Goal: Transaction & Acquisition: Book appointment/travel/reservation

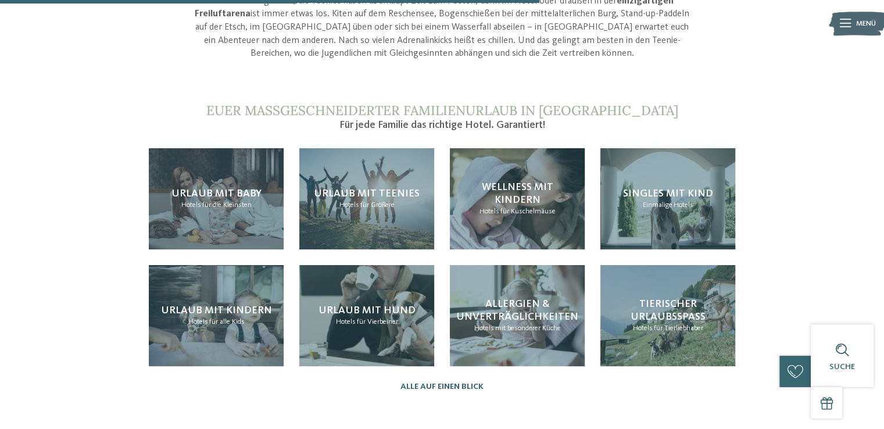
scroll to position [1046, 0]
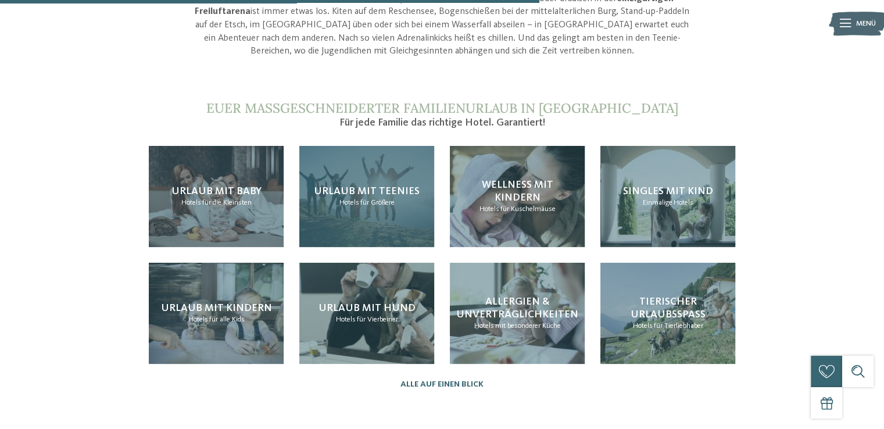
click at [367, 186] on span "Urlaub mit Teenies" at bounding box center [367, 191] width 106 height 10
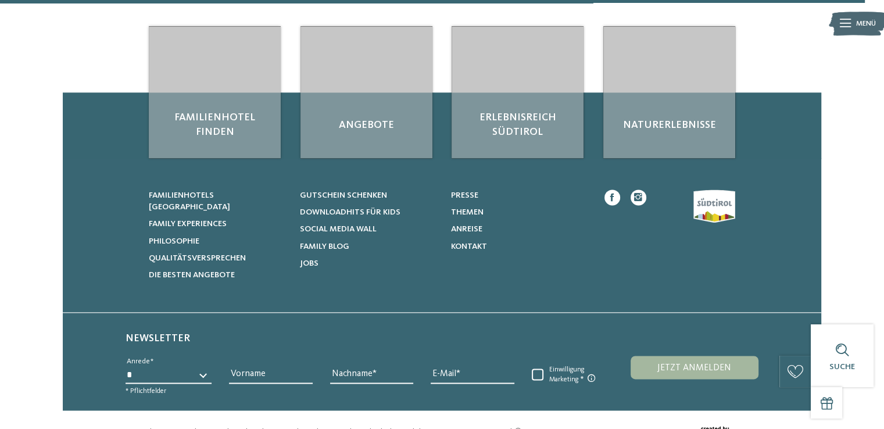
scroll to position [1722, 0]
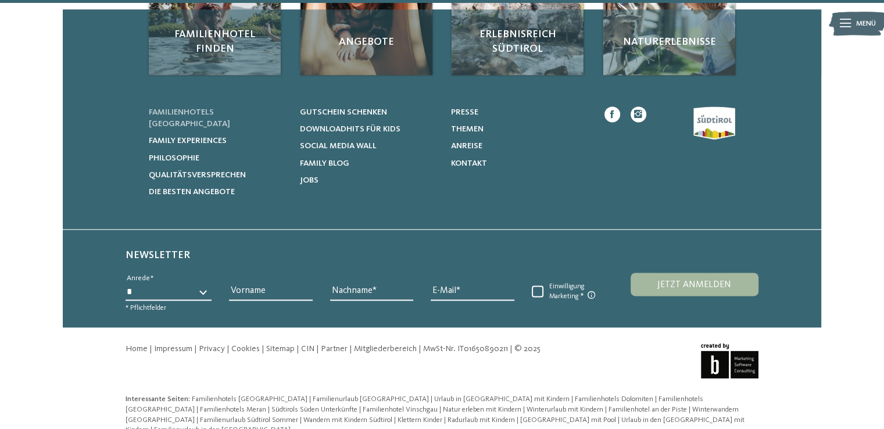
click at [228, 110] on span "Familienhotels [GEOGRAPHIC_DATA]" at bounding box center [189, 118] width 81 height 20
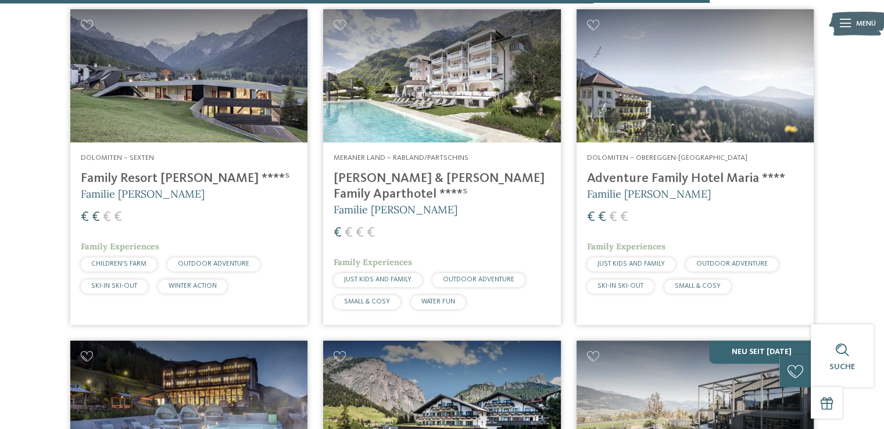
scroll to position [2556, 0]
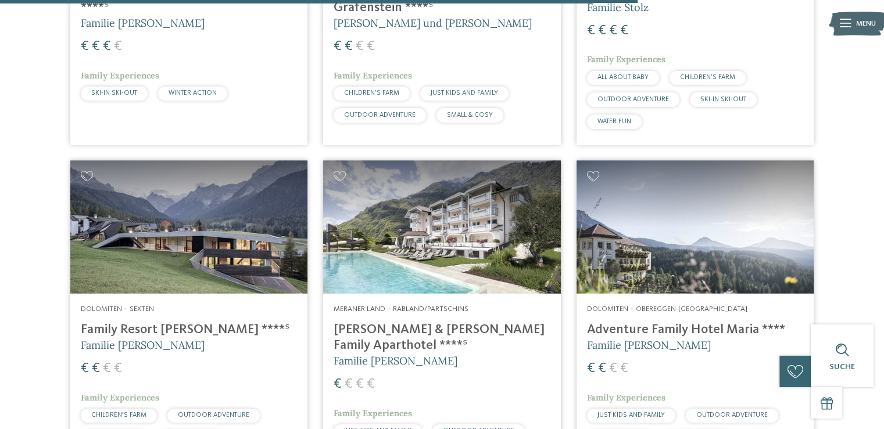
click at [184, 262] on img at bounding box center [188, 227] width 237 height 134
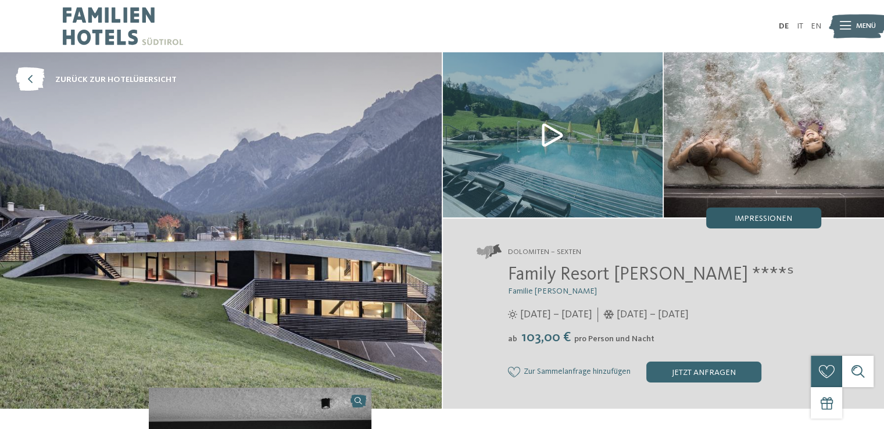
click at [742, 217] on span "Impressionen" at bounding box center [763, 218] width 58 height 8
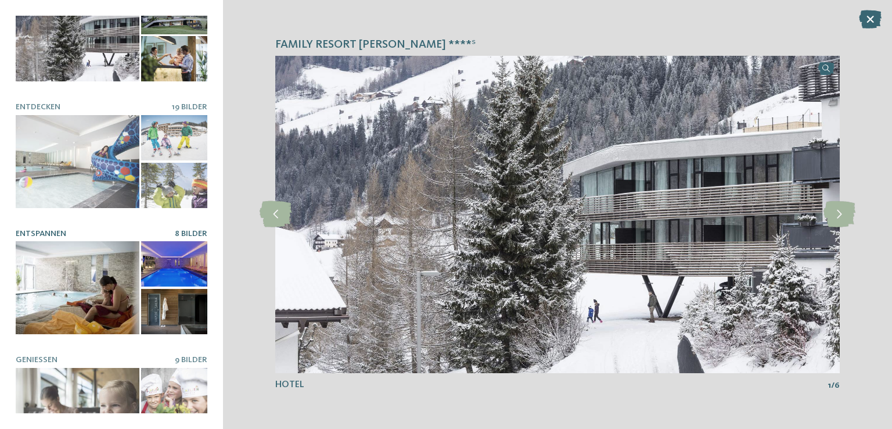
scroll to position [116, 0]
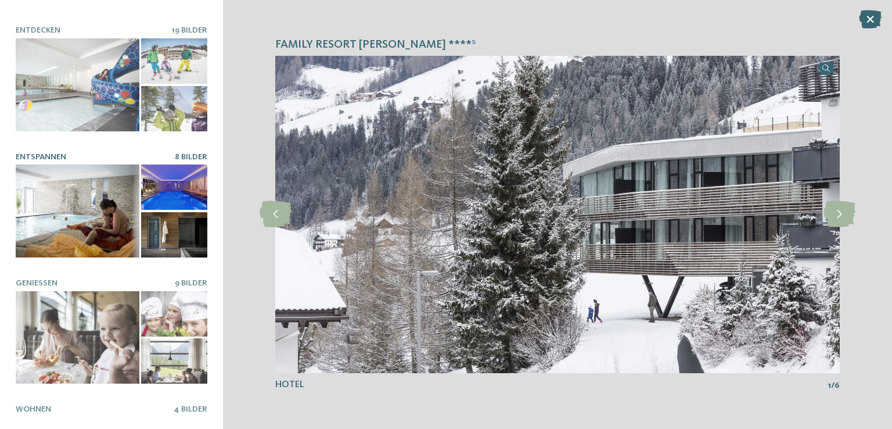
click at [156, 178] on div at bounding box center [174, 186] width 66 height 45
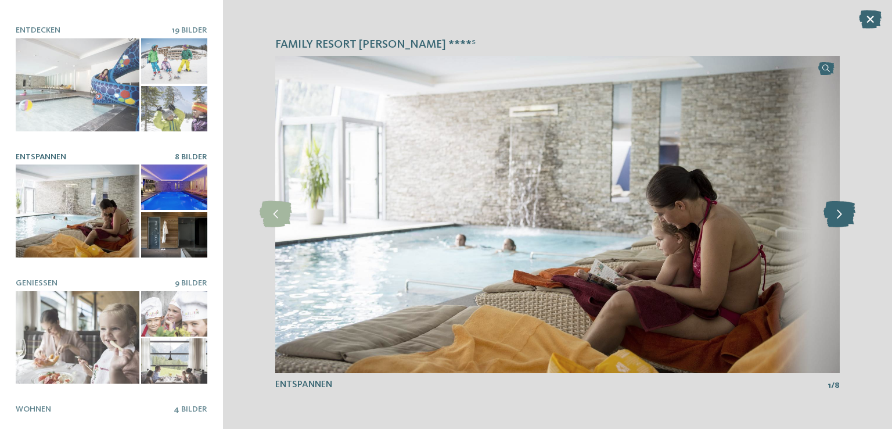
click at [842, 218] on icon at bounding box center [840, 214] width 32 height 26
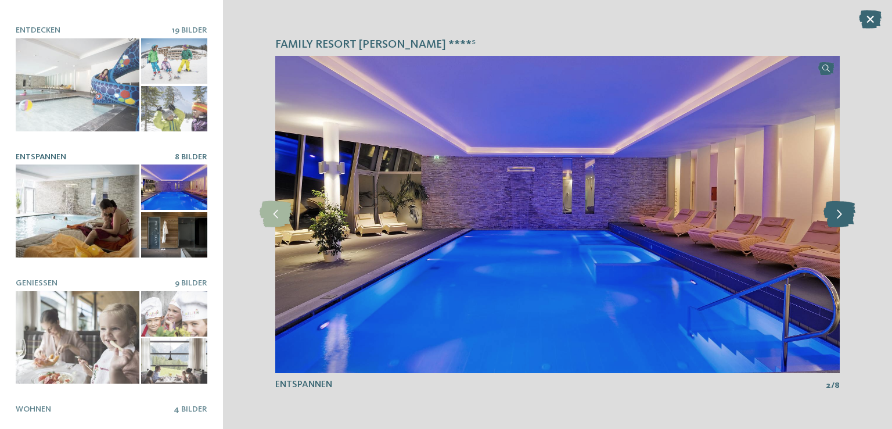
click at [842, 218] on icon at bounding box center [840, 214] width 32 height 26
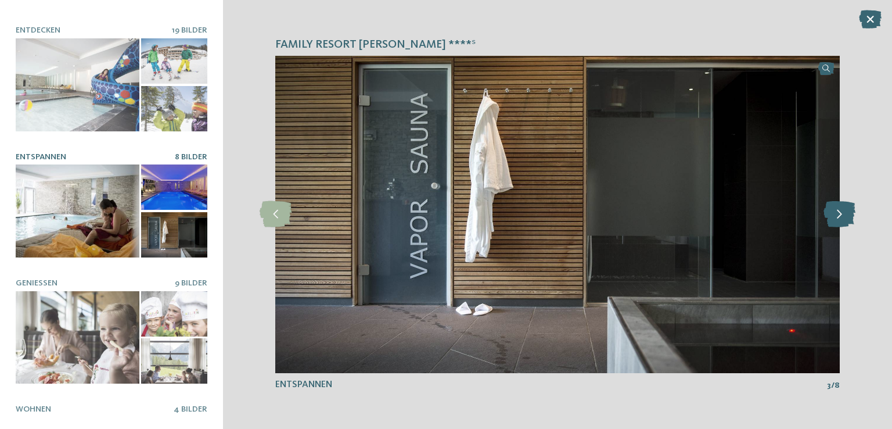
click at [843, 221] on icon at bounding box center [840, 214] width 32 height 26
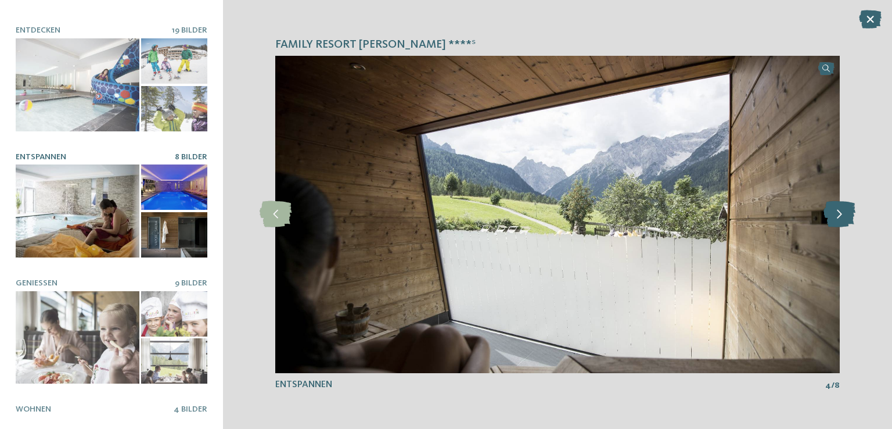
click at [843, 221] on icon at bounding box center [840, 214] width 32 height 26
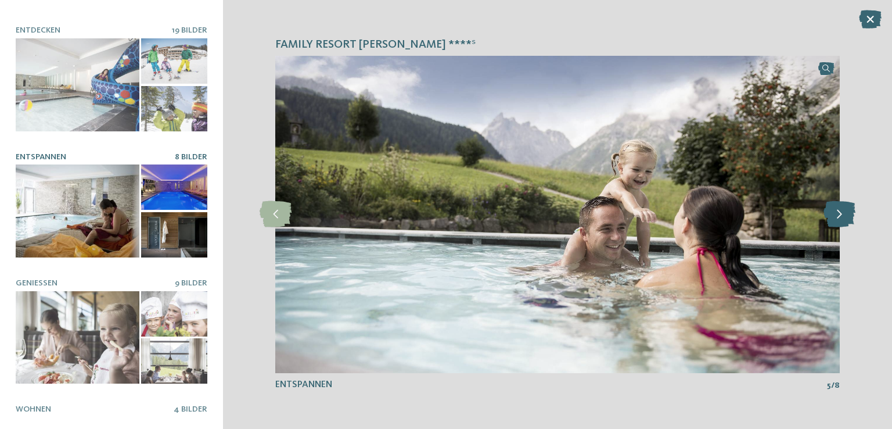
click at [843, 221] on icon at bounding box center [840, 214] width 32 height 26
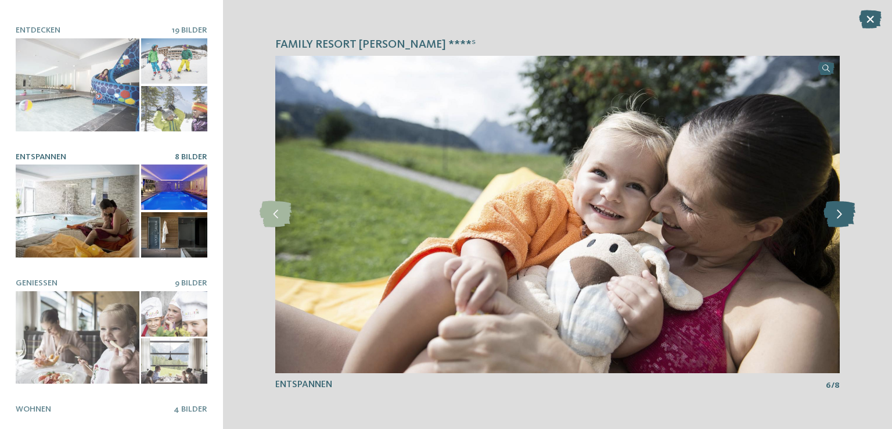
click at [843, 221] on icon at bounding box center [840, 214] width 32 height 26
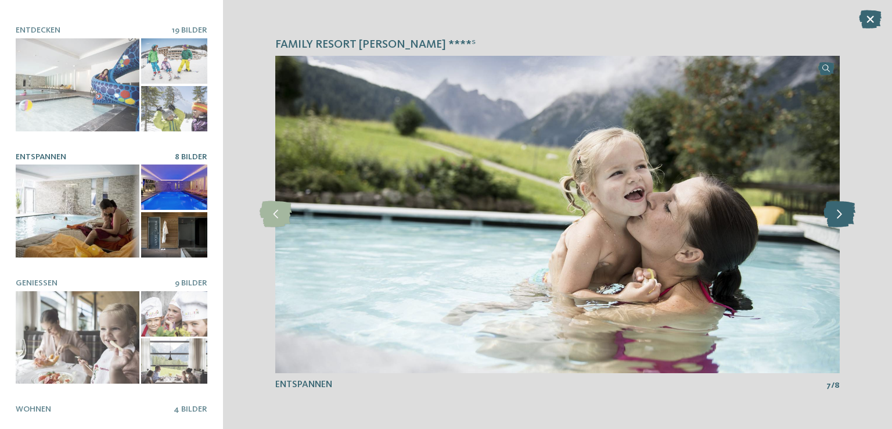
click at [843, 221] on icon at bounding box center [840, 214] width 32 height 26
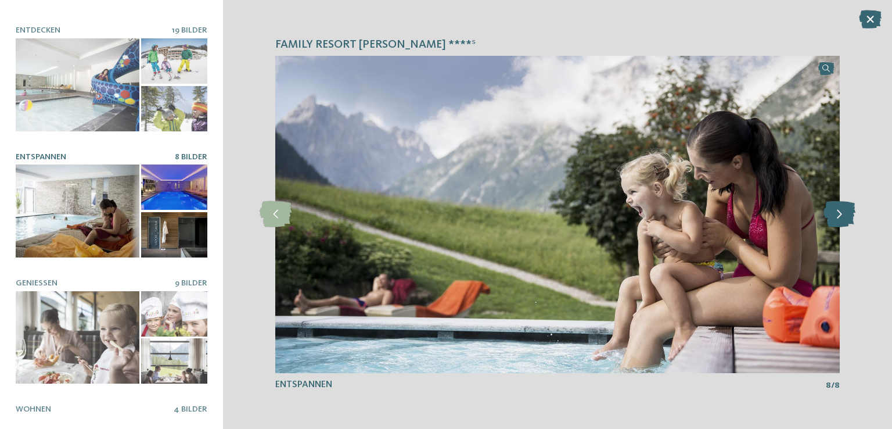
click at [843, 221] on icon at bounding box center [840, 214] width 32 height 26
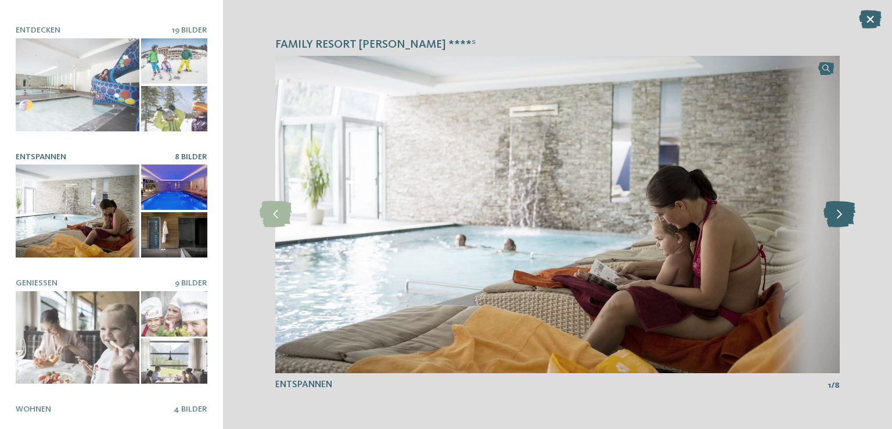
click at [843, 221] on icon at bounding box center [840, 214] width 32 height 26
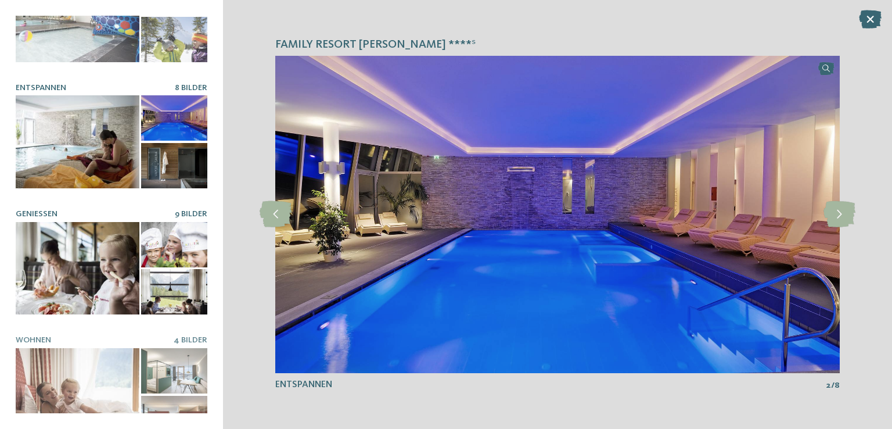
scroll to position [198, 0]
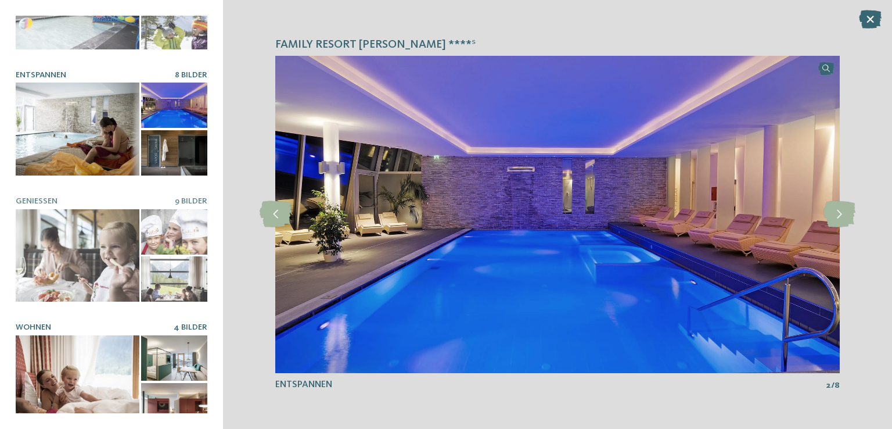
click at [186, 323] on span "4 Bilder" at bounding box center [191, 327] width 34 height 8
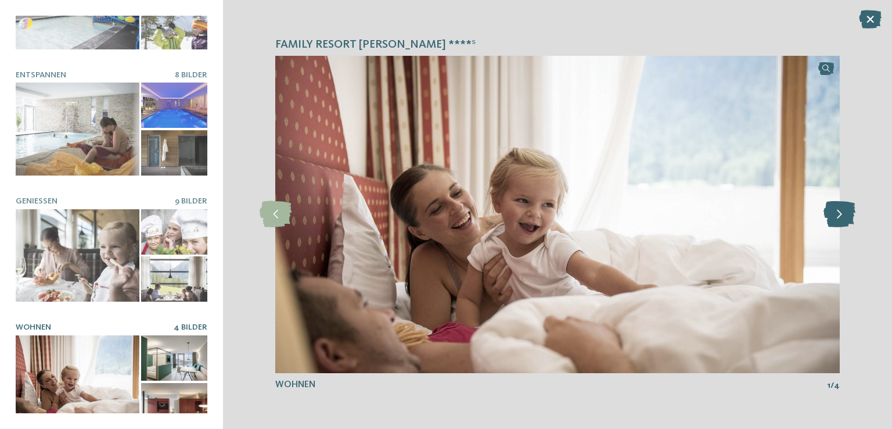
click at [838, 222] on icon at bounding box center [840, 214] width 32 height 26
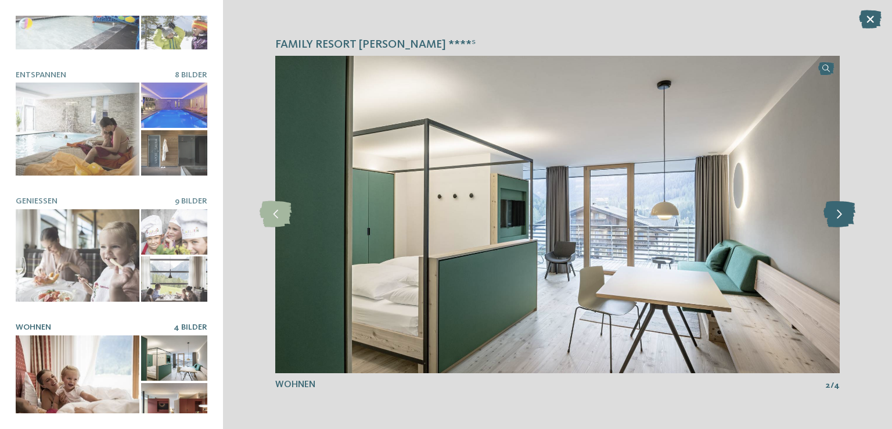
click at [836, 216] on icon at bounding box center [840, 214] width 32 height 26
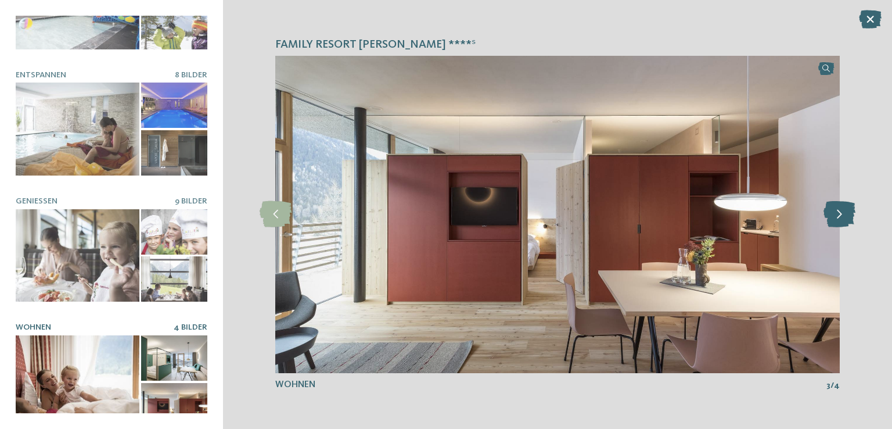
click at [836, 216] on icon at bounding box center [840, 214] width 32 height 26
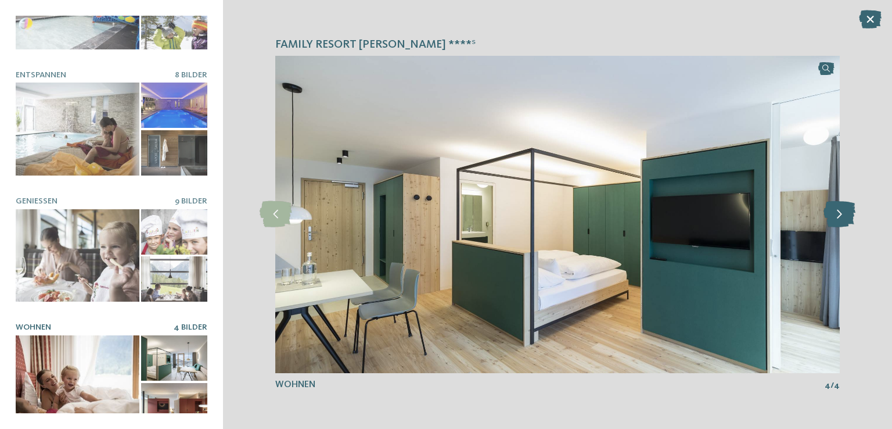
click at [836, 216] on icon at bounding box center [840, 214] width 32 height 26
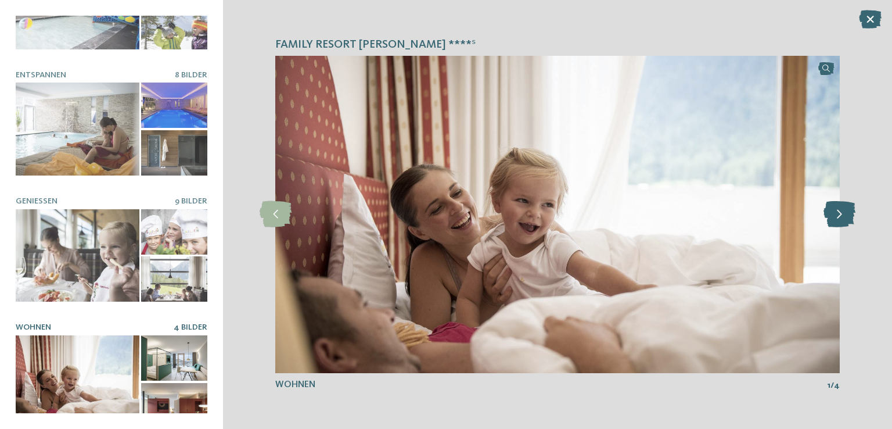
click at [836, 216] on icon at bounding box center [840, 214] width 32 height 26
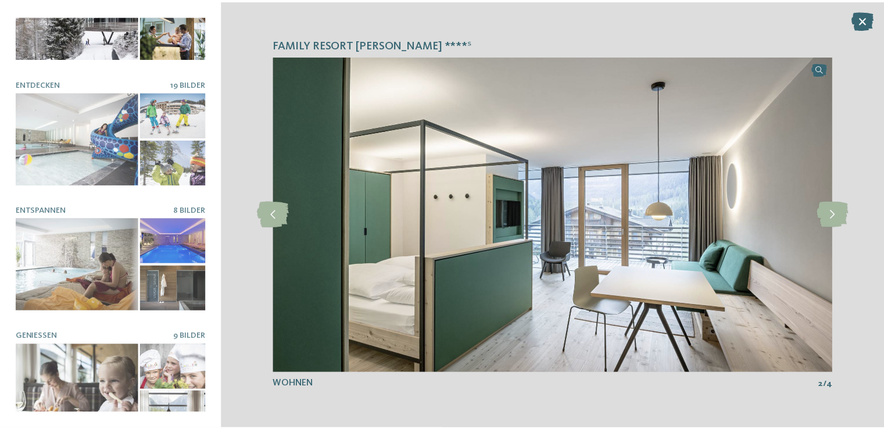
scroll to position [0, 0]
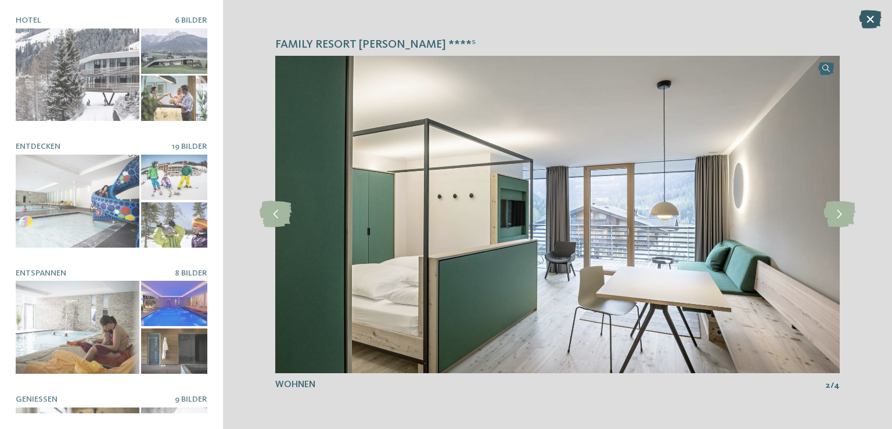
click at [870, 19] on icon at bounding box center [870, 19] width 23 height 19
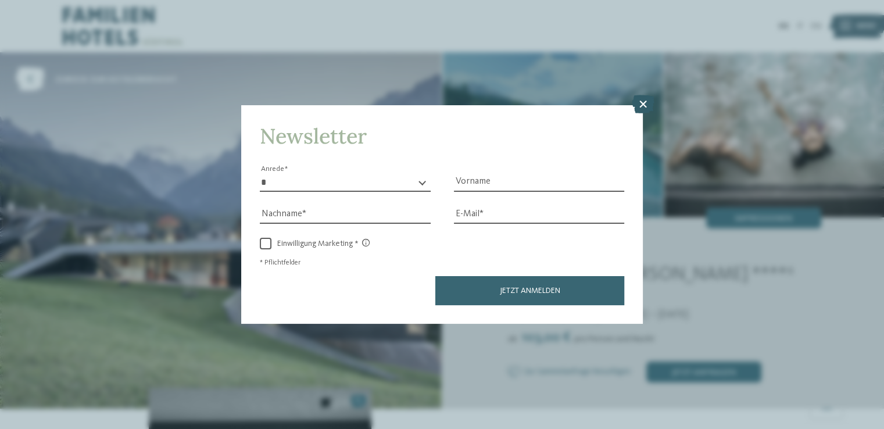
click at [637, 109] on icon at bounding box center [642, 104] width 23 height 19
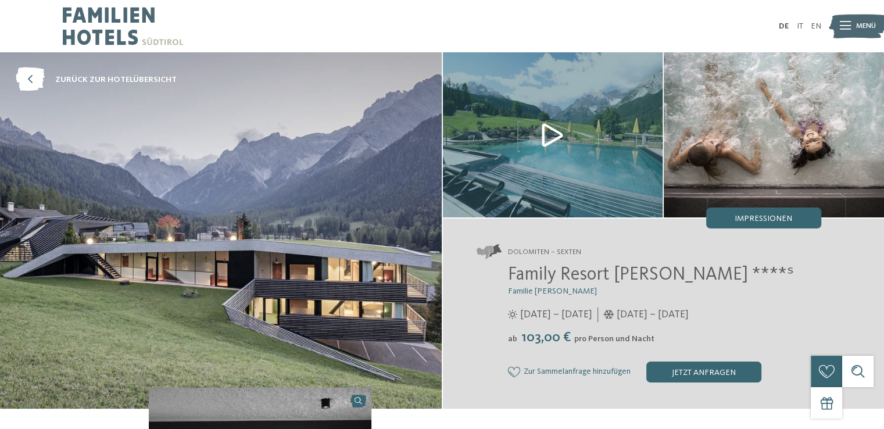
click at [853, 21] on img at bounding box center [857, 26] width 58 height 29
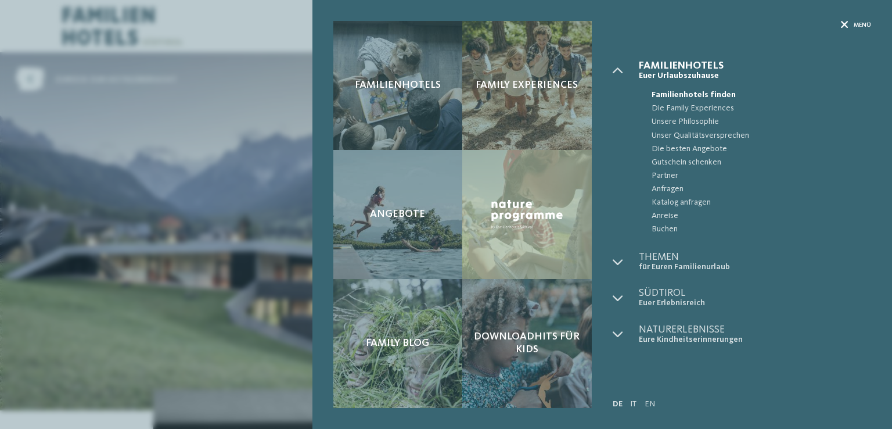
click at [845, 21] on icon at bounding box center [845, 25] width 8 height 8
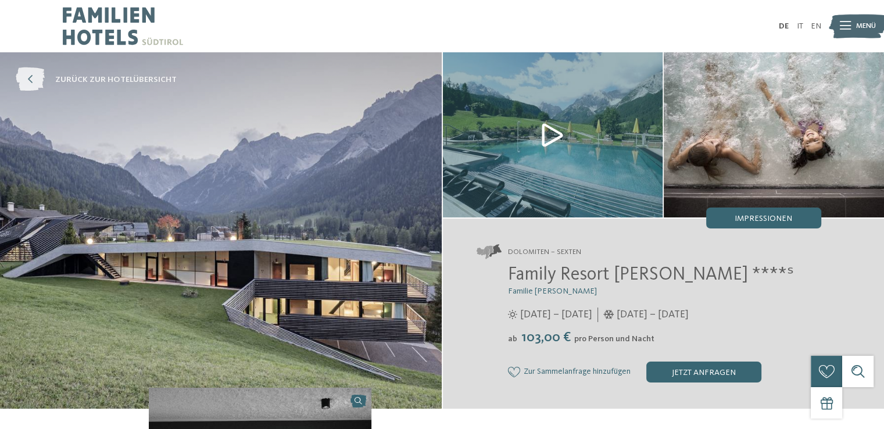
click at [110, 82] on span "zurück zur Hotelübersicht" at bounding box center [115, 80] width 121 height 12
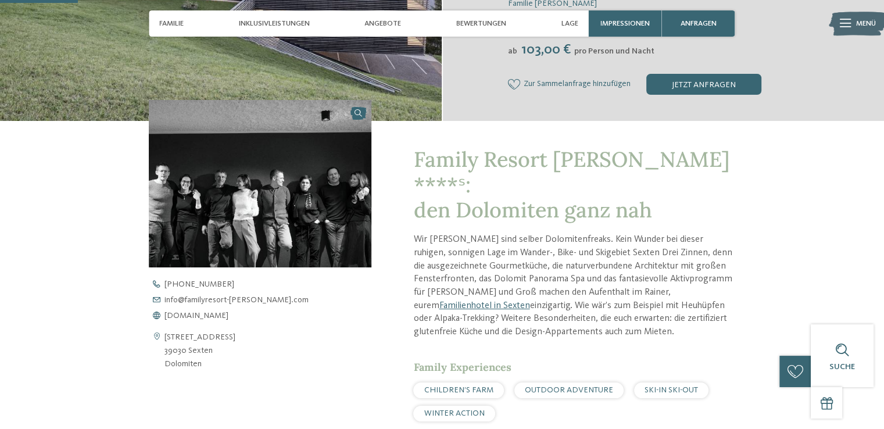
scroll to position [290, 0]
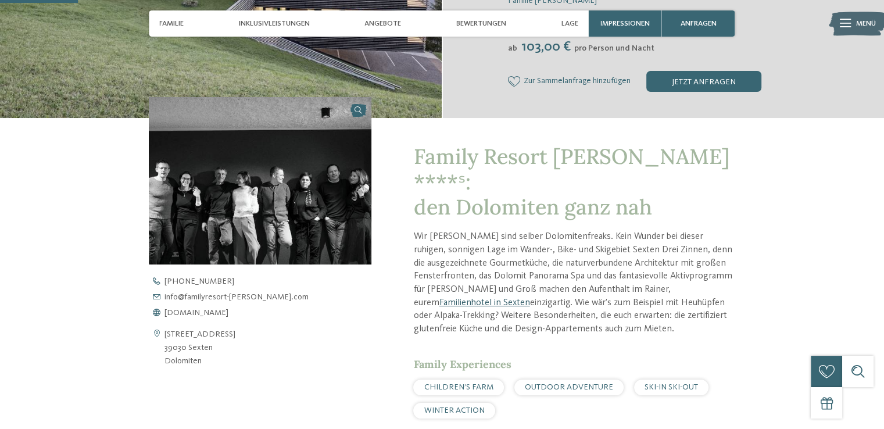
click at [529, 298] on link "Familienhotel in Sexten" at bounding box center [484, 302] width 91 height 9
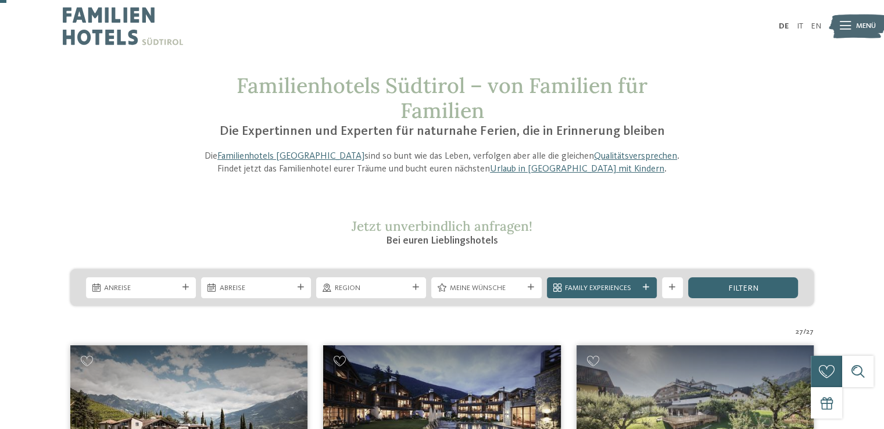
scroll to position [174, 0]
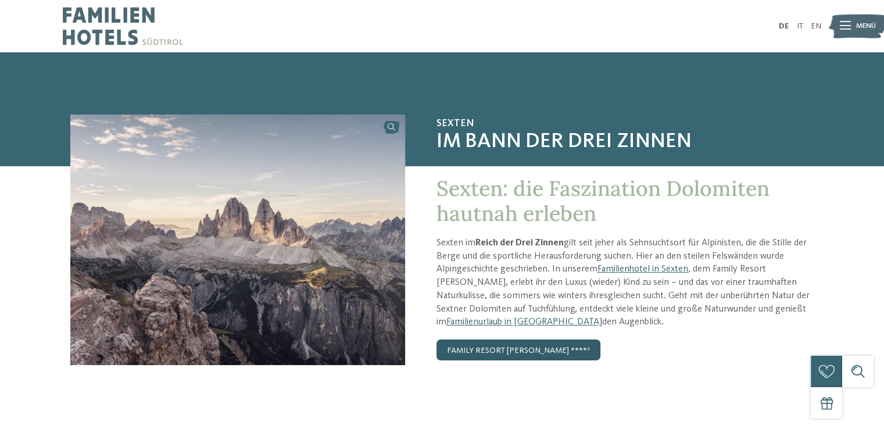
click at [495, 354] on link "Family Resort [PERSON_NAME] ****ˢ" at bounding box center [518, 349] width 164 height 21
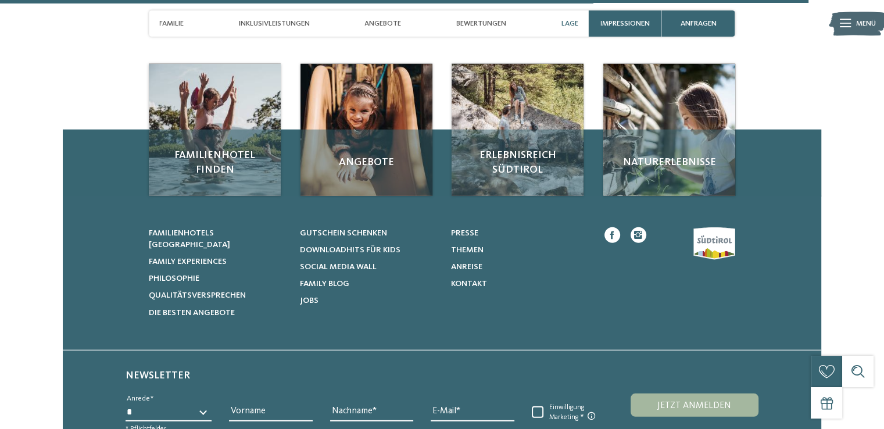
scroll to position [3303, 0]
